Goal: Information Seeking & Learning: Learn about a topic

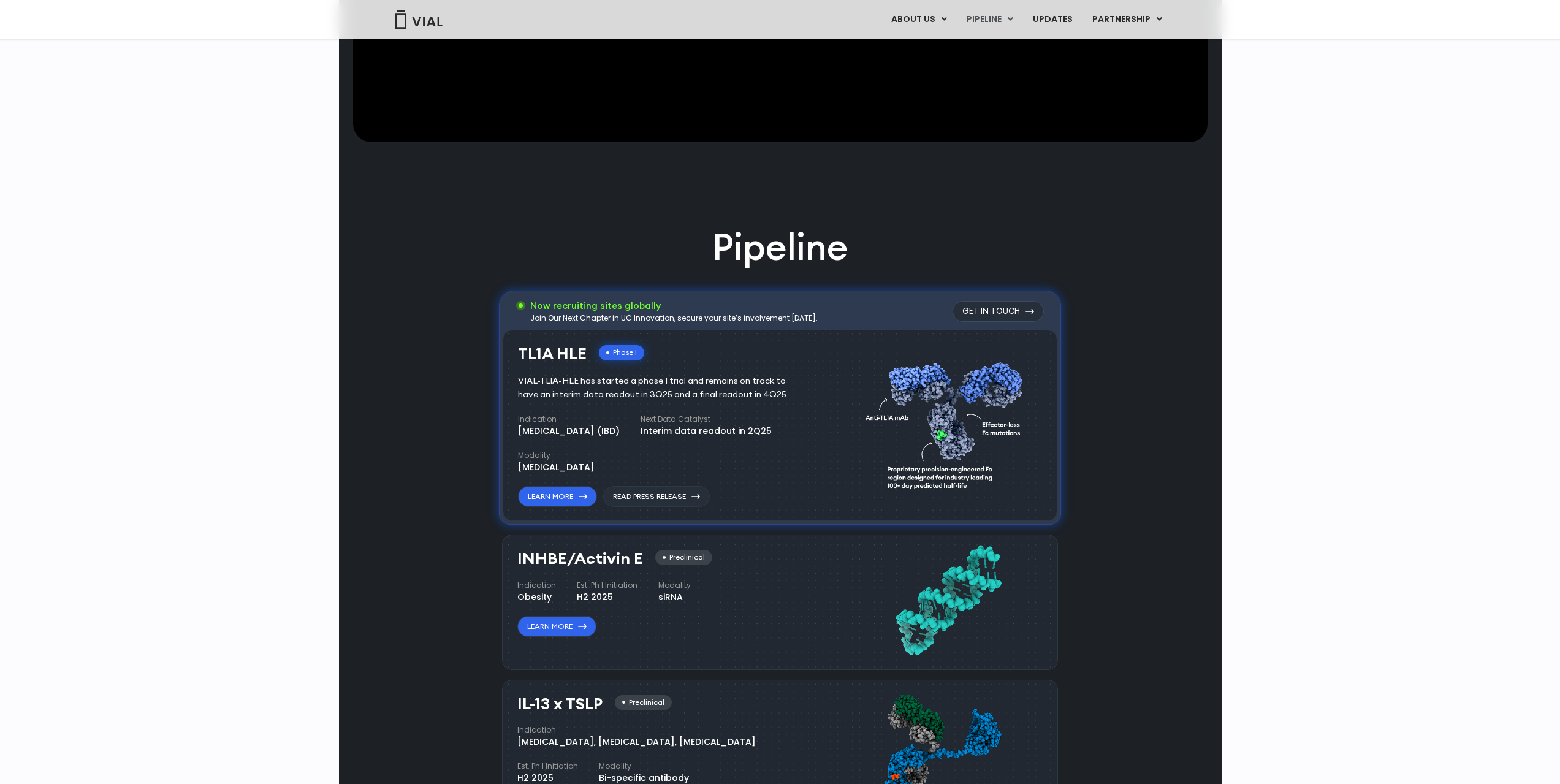
scroll to position [735, 0]
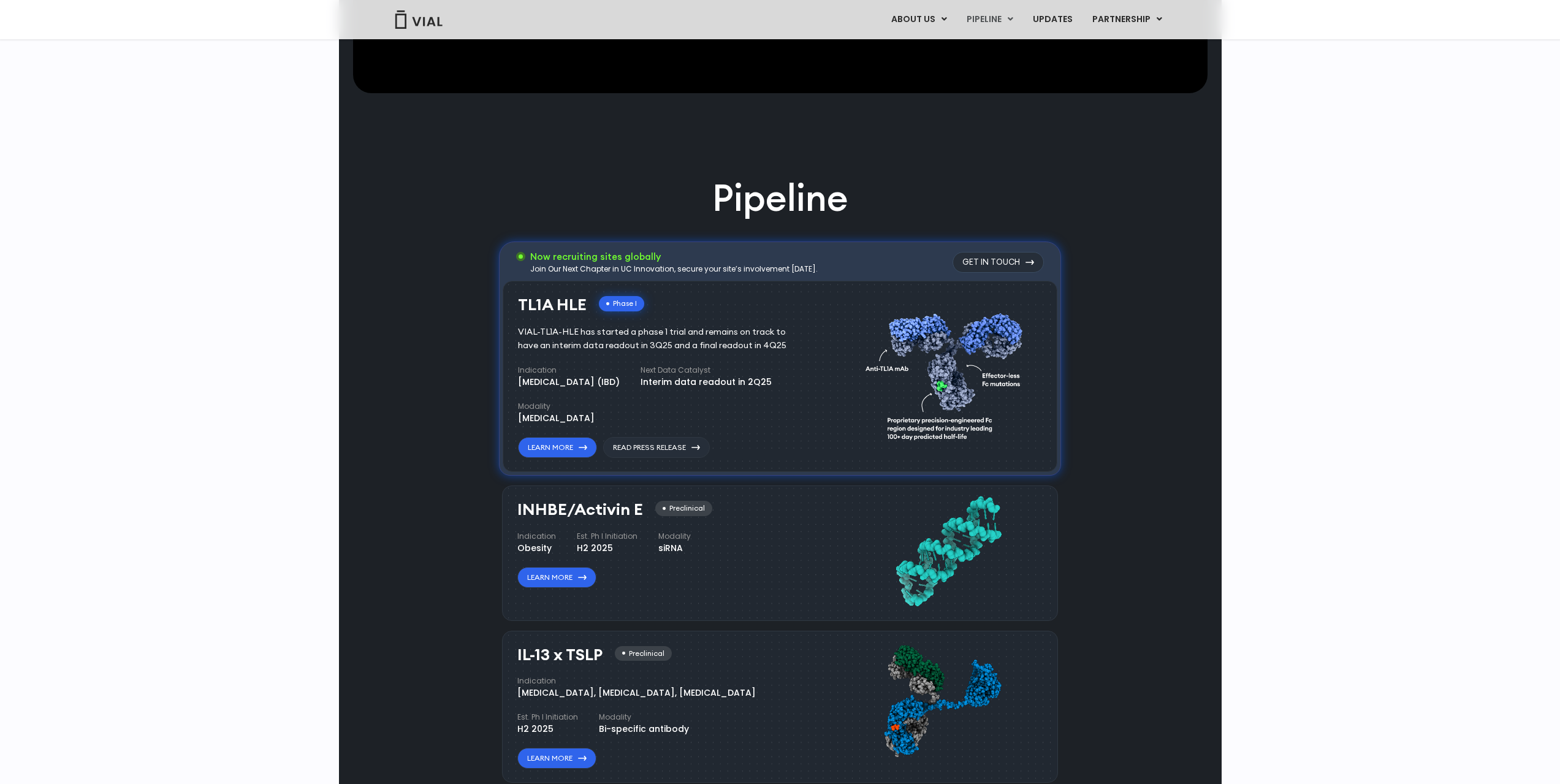
click at [521, 306] on h3 "TL1A HLE" at bounding box center [552, 305] width 69 height 18
drag, startPoint x: 521, startPoint y: 306, endPoint x: 583, endPoint y: 303, distance: 62.1
click at [583, 303] on h3 "TL1A HLE" at bounding box center [552, 305] width 69 height 18
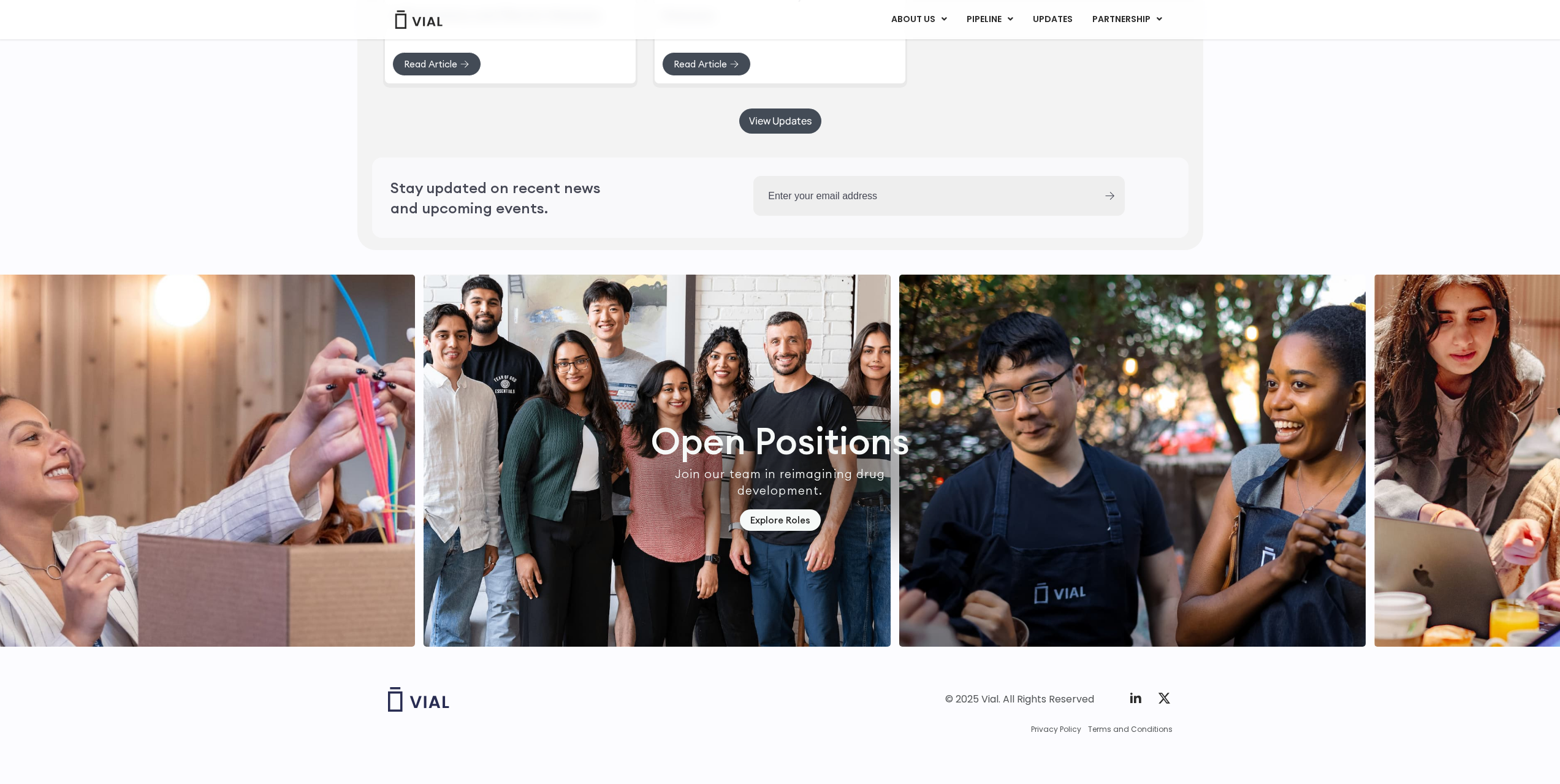
scroll to position [3373, 0]
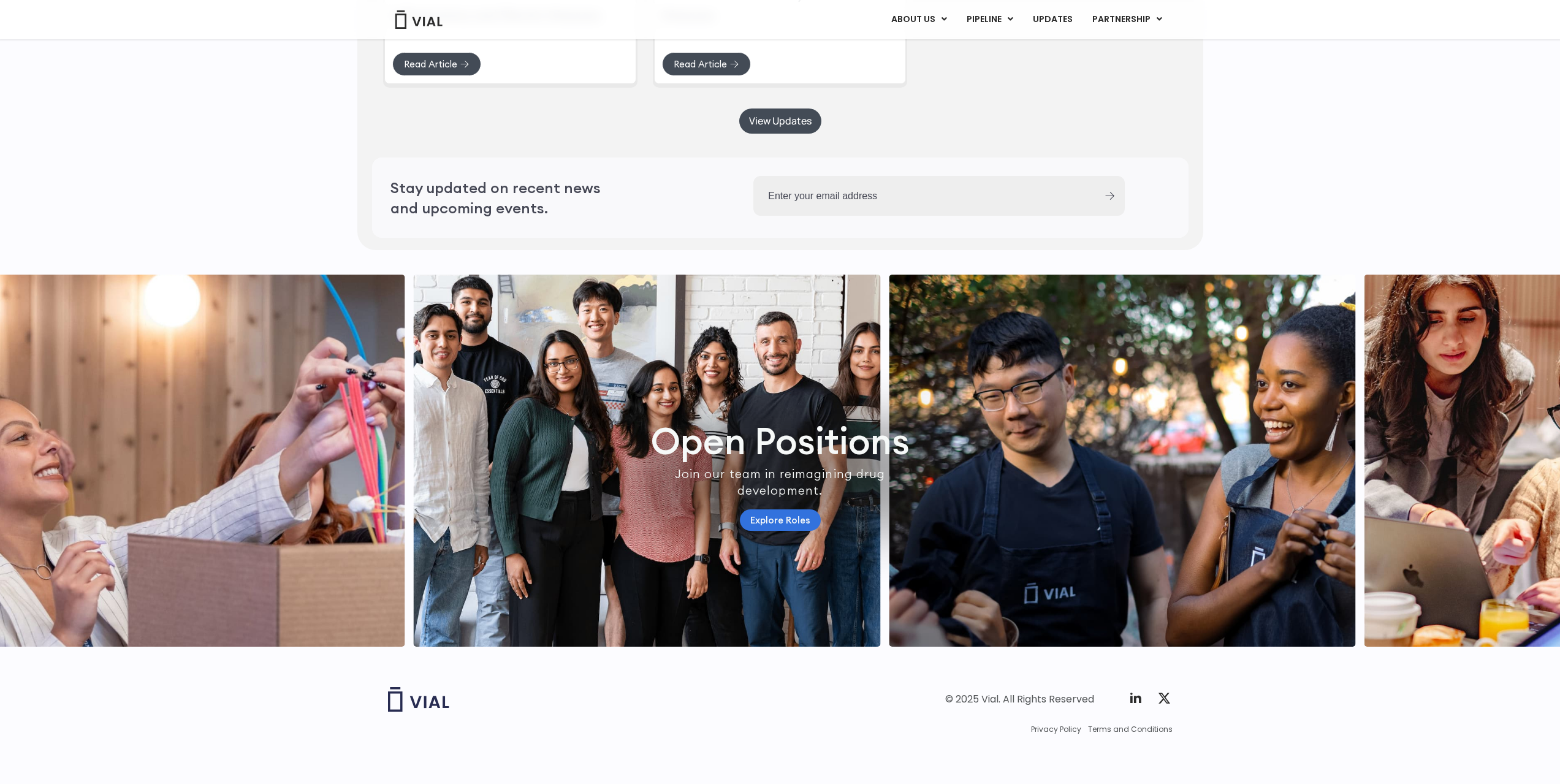
click at [794, 510] on link "Explore Roles" at bounding box center [781, 520] width 81 height 22
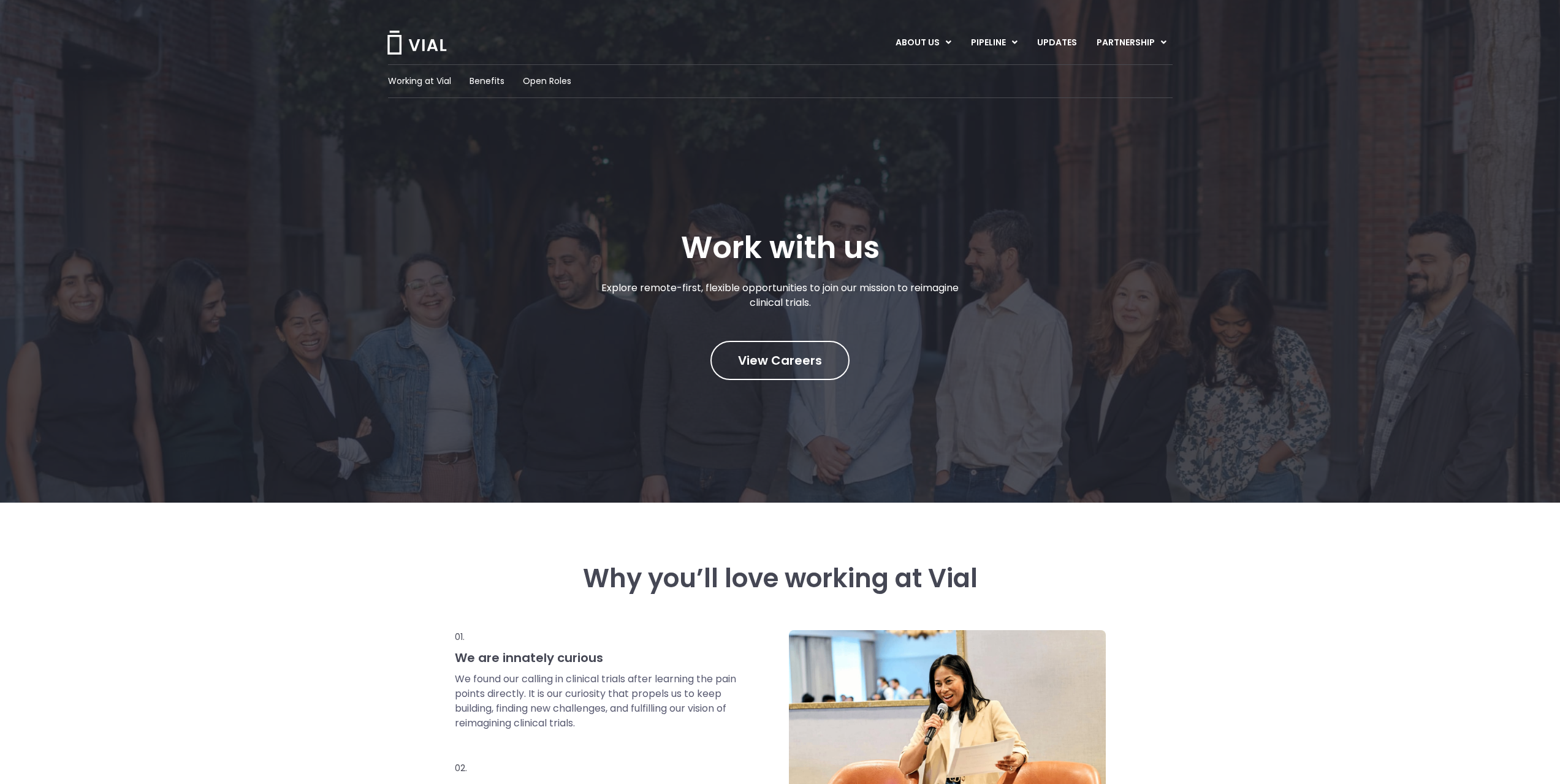
click at [674, 290] on p "Explore remote-first, flexible opportunities to join our mission to reimagine c…" at bounding box center [780, 295] width 383 height 30
drag, startPoint x: 0, startPoint y: 0, endPoint x: 964, endPoint y: 300, distance: 1009.6
click at [964, 300] on p "Explore remote-first, flexible opportunities to join our mission to reimagine c…" at bounding box center [780, 295] width 383 height 30
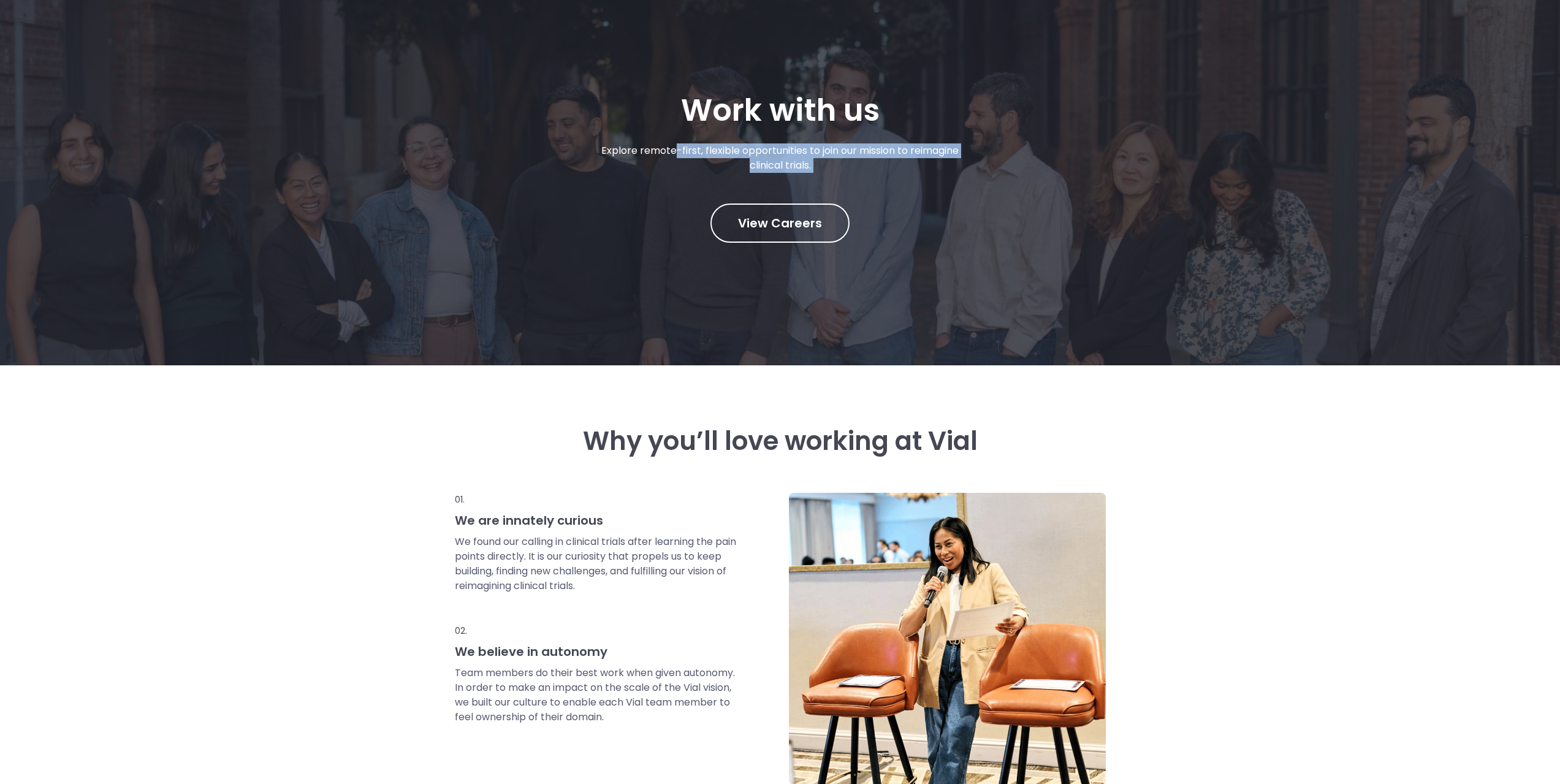
scroll to position [122, 0]
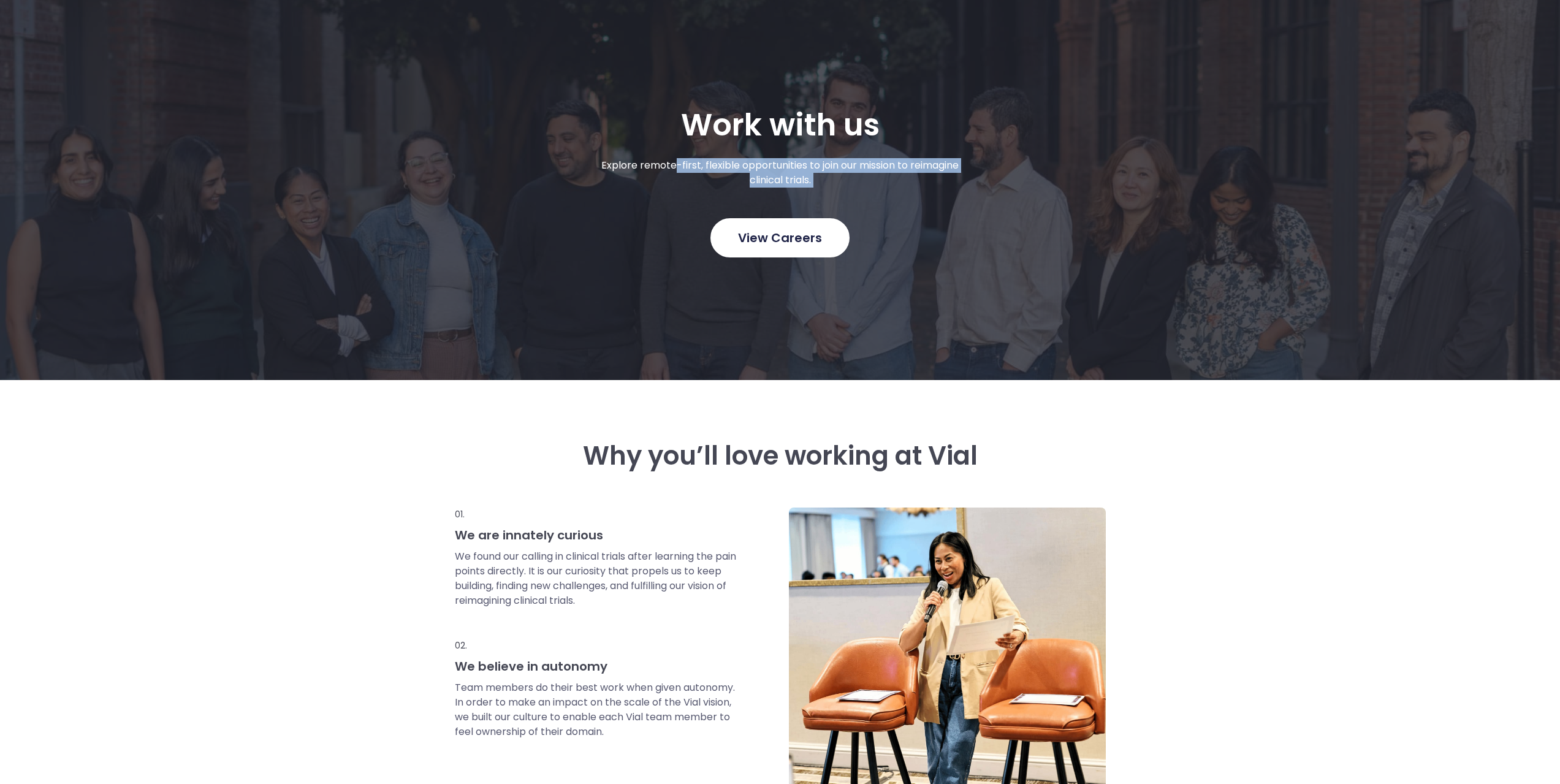
click at [781, 229] on span "View Careers" at bounding box center [780, 237] width 84 height 16
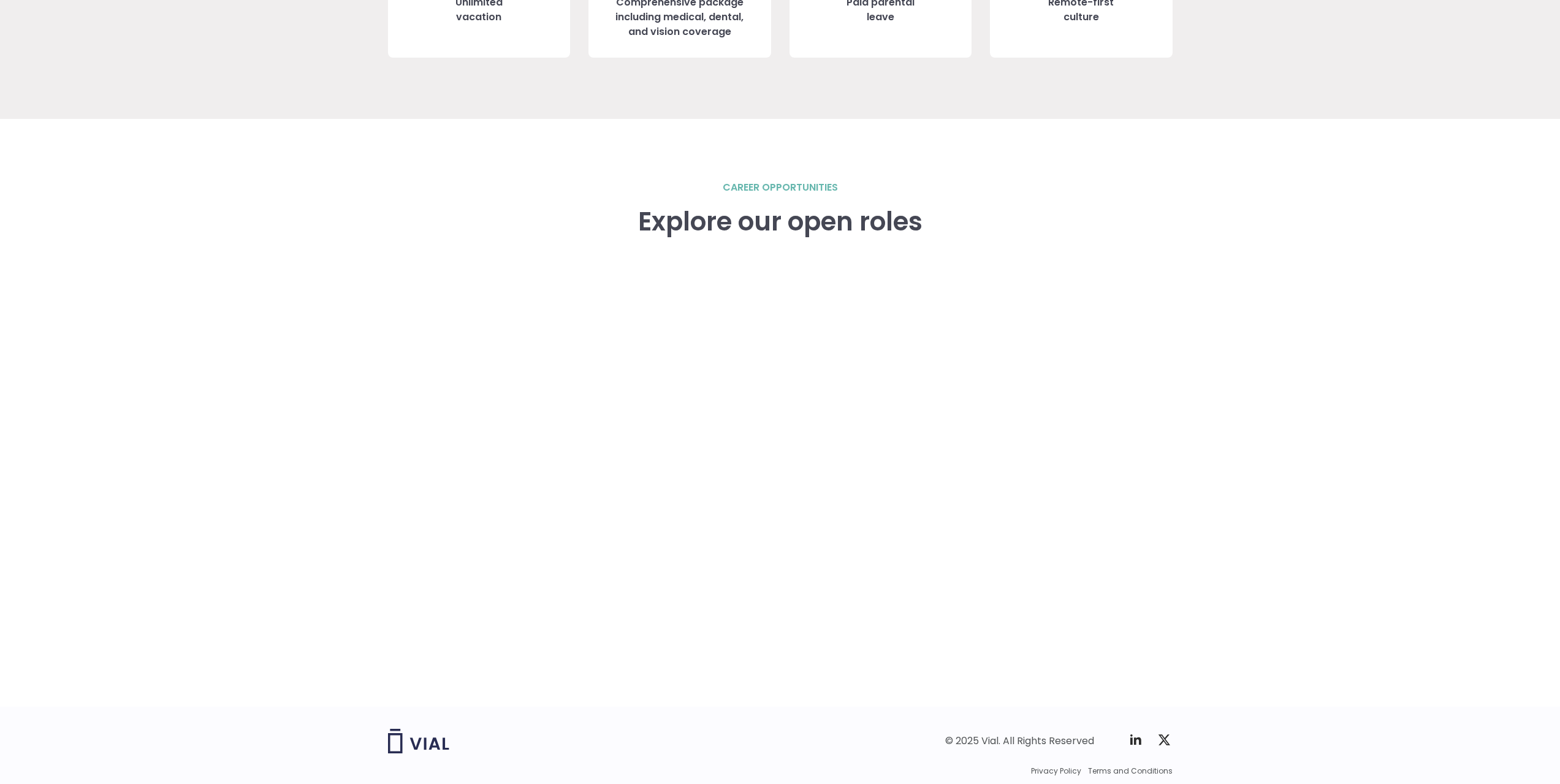
scroll to position [1618, 0]
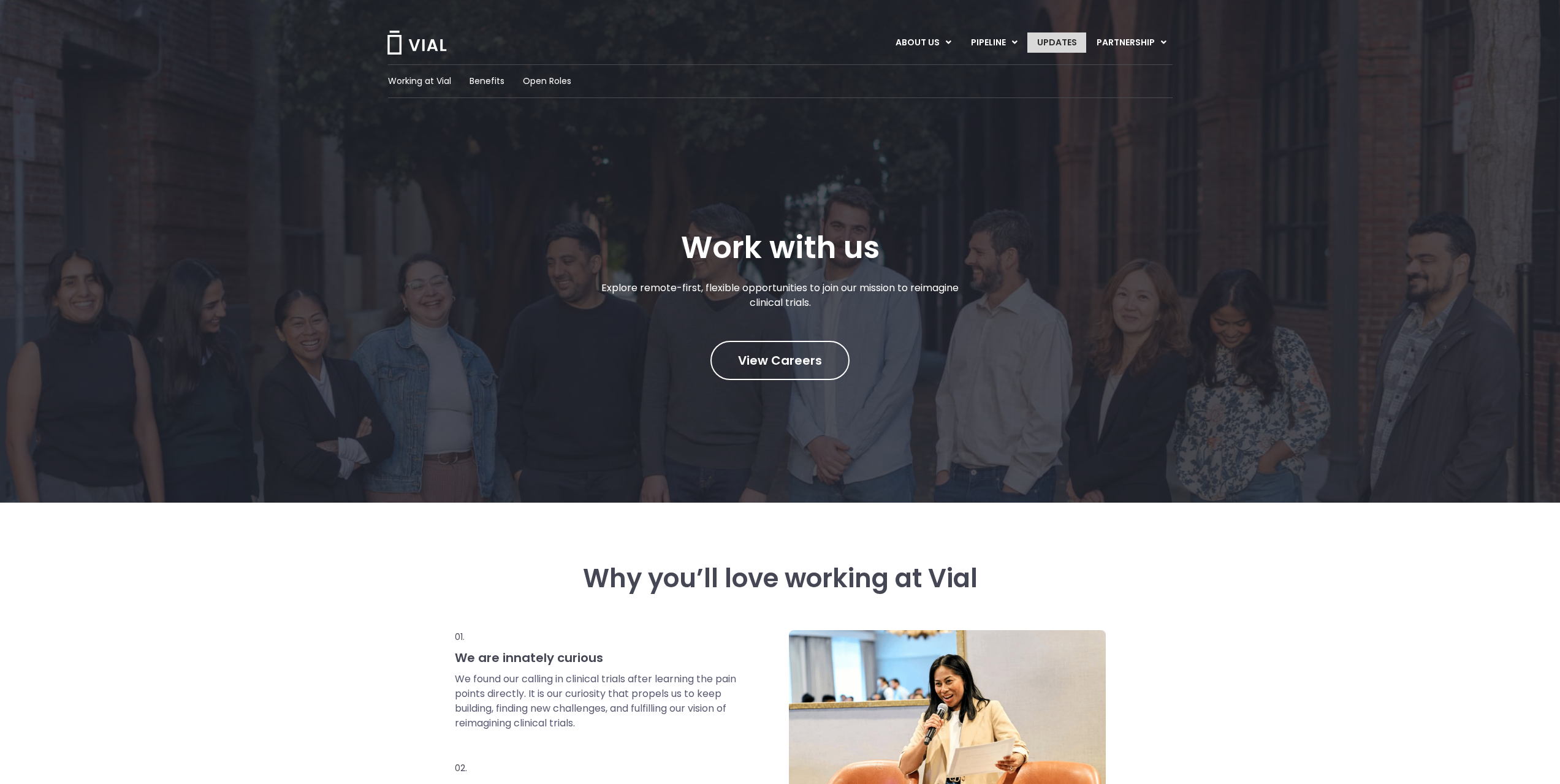
click at [1040, 42] on link "UPDATES" at bounding box center [1057, 43] width 59 height 21
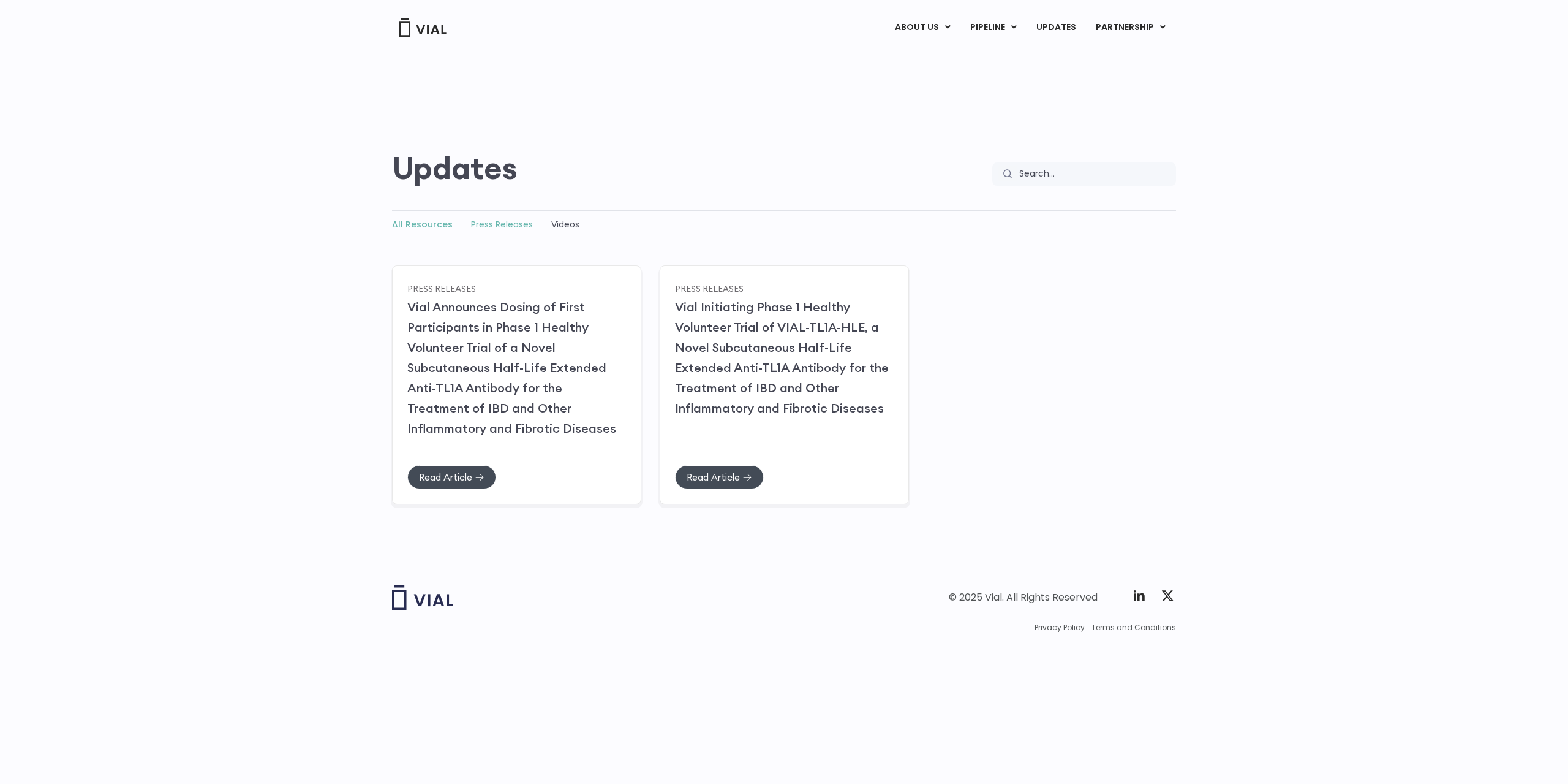
click at [504, 223] on link "Press Releases" at bounding box center [501, 224] width 62 height 12
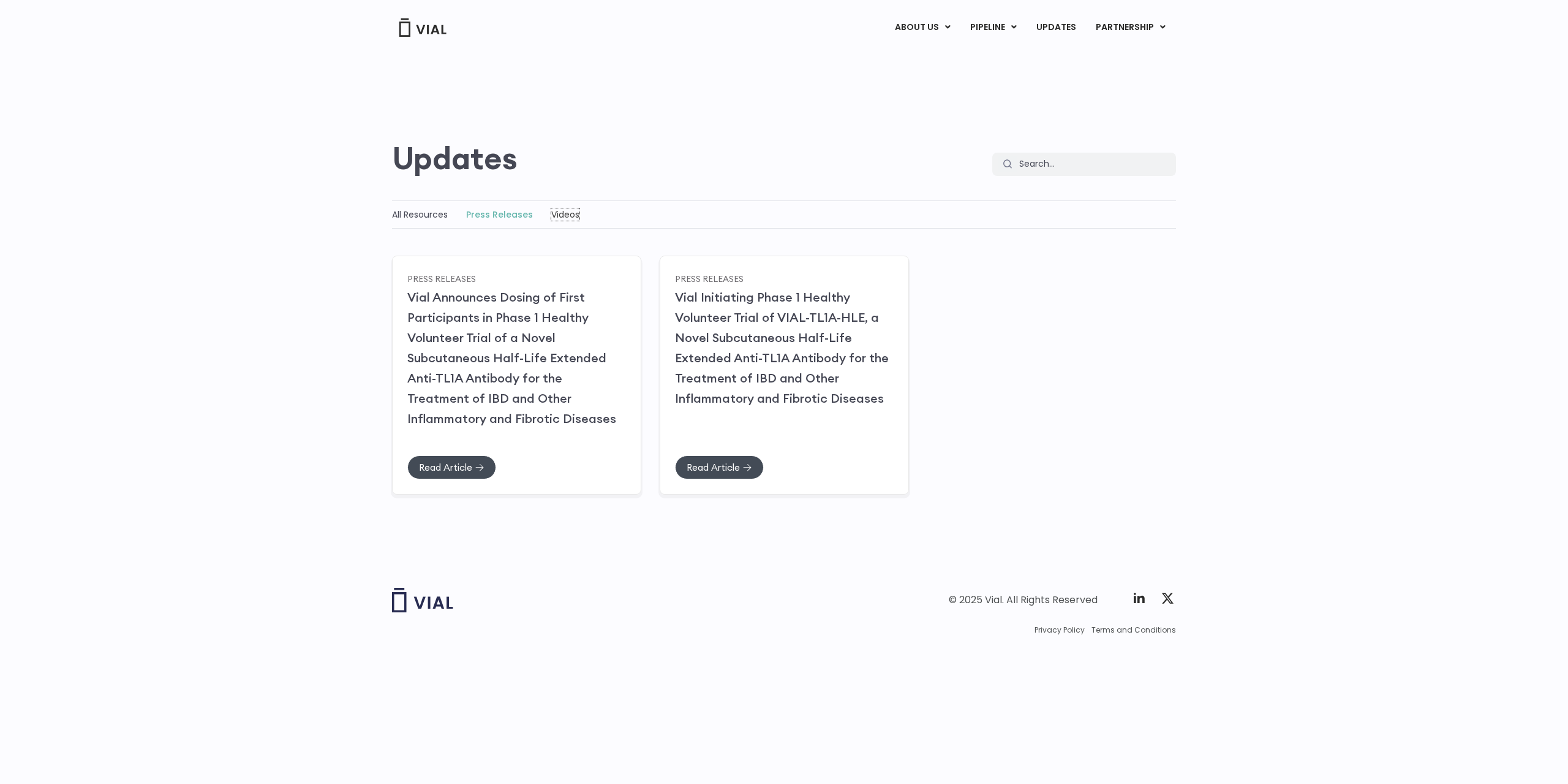
click at [559, 216] on link "Videos" at bounding box center [565, 214] width 28 height 12
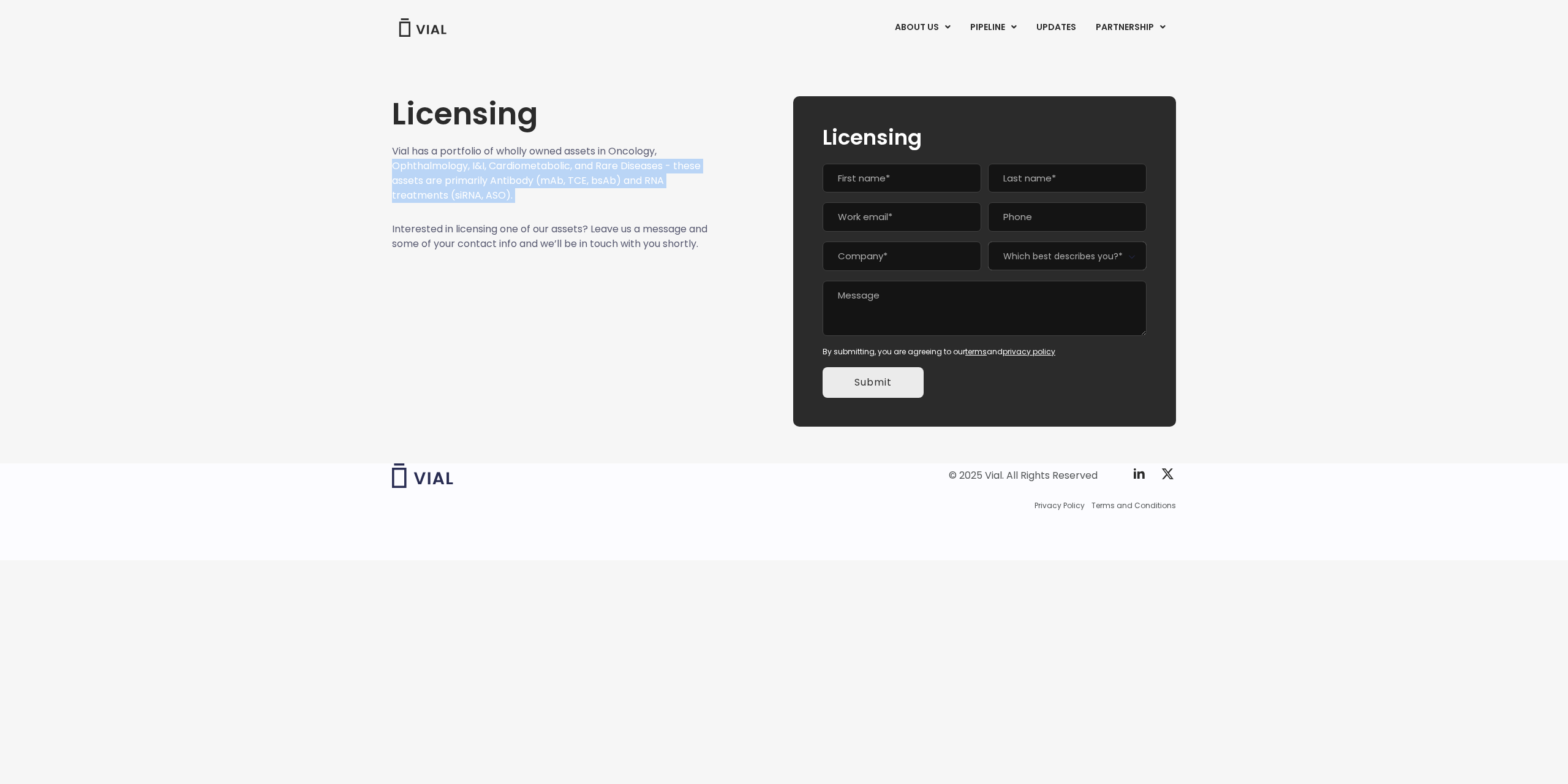
drag, startPoint x: 0, startPoint y: 0, endPoint x: 661, endPoint y: 192, distance: 688.3
click at [661, 192] on p "Vial has a portfolio of wholly owned assets in Oncology, Ophthalmology, I&I, Ca…" at bounding box center [550, 173] width 316 height 59
